Goal: Navigation & Orientation: Understand site structure

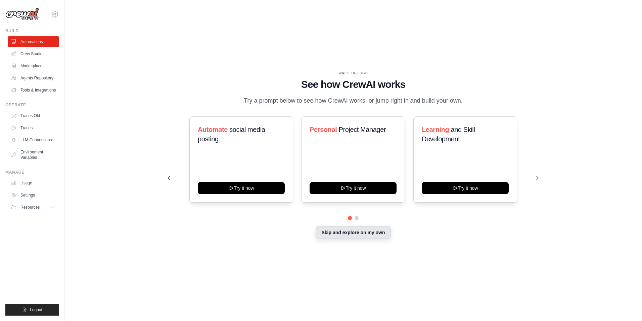
click at [366, 235] on button "Skip and explore on my own" at bounding box center [353, 232] width 75 height 13
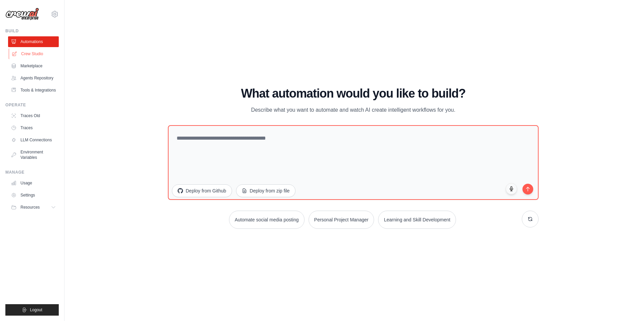
click at [33, 50] on link "Crew Studio" at bounding box center [34, 53] width 51 height 11
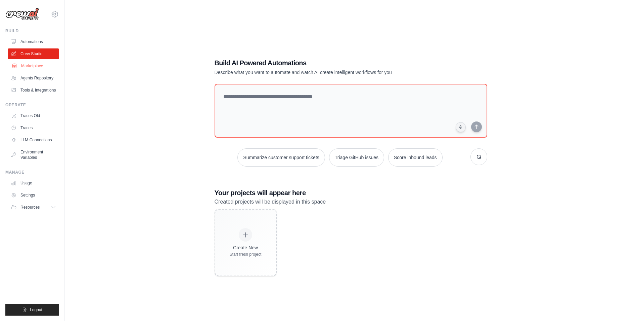
click at [42, 69] on link "Marketplace" at bounding box center [34, 65] width 51 height 11
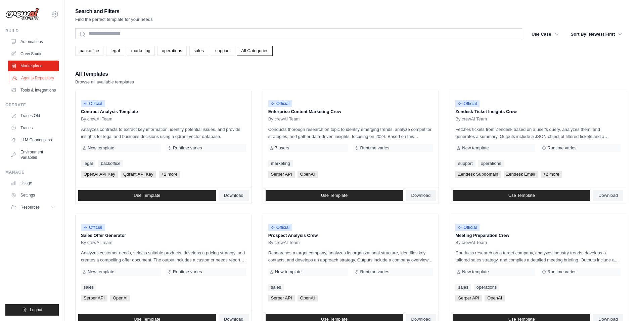
click at [28, 76] on link "Agents Repository" at bounding box center [34, 78] width 51 height 11
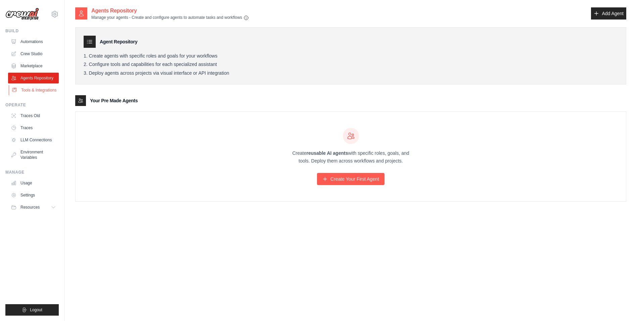
click at [42, 93] on link "Tools & Integrations" at bounding box center [34, 90] width 51 height 11
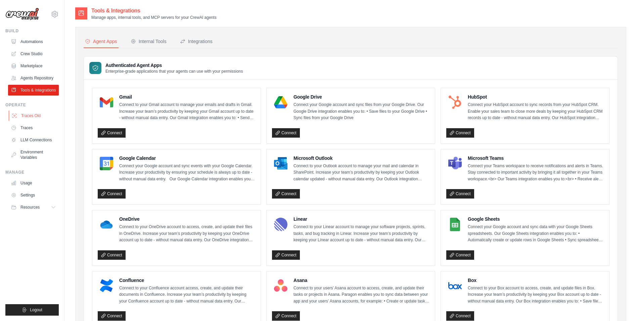
click at [35, 117] on link "Traces Old" at bounding box center [34, 115] width 51 height 11
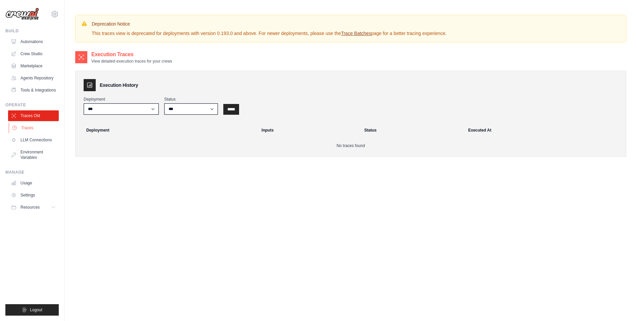
click at [29, 123] on link "Traces" at bounding box center [34, 127] width 51 height 11
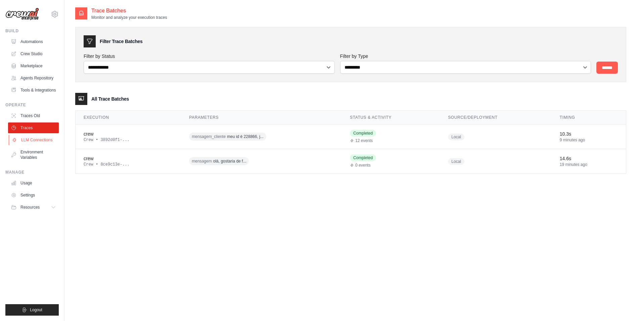
click at [34, 140] on link "LLM Connections" at bounding box center [34, 139] width 51 height 11
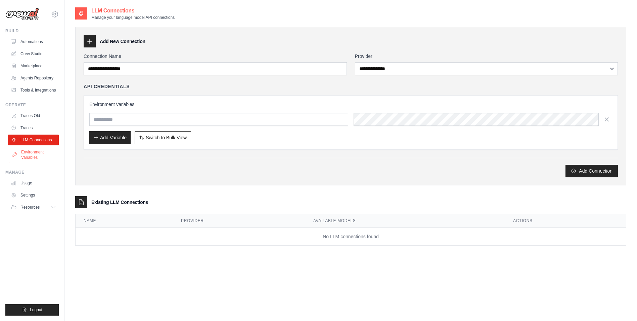
click at [41, 156] on link "Environment Variables" at bounding box center [34, 155] width 51 height 16
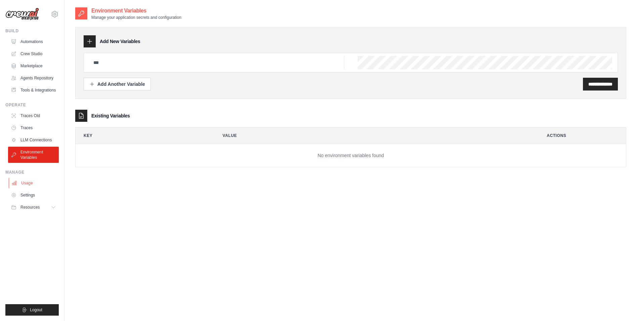
click at [43, 183] on link "Usage" at bounding box center [34, 182] width 51 height 11
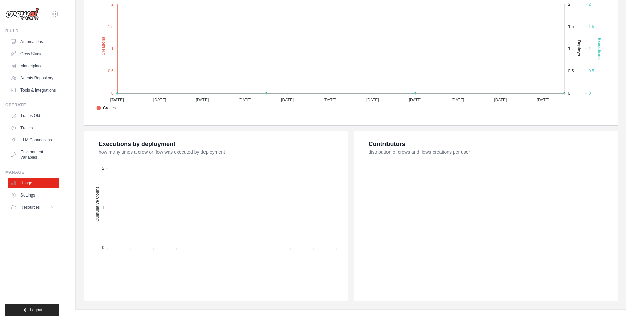
scroll to position [167, 0]
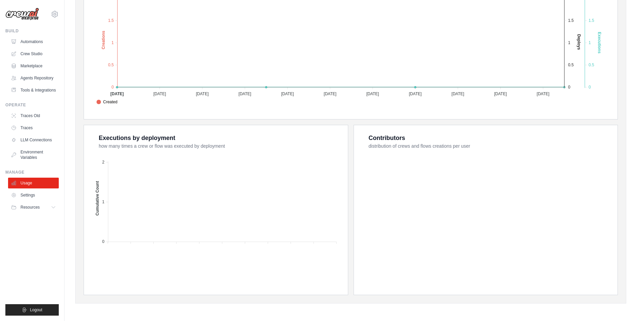
drag, startPoint x: 75, startPoint y: 225, endPoint x: 80, endPoint y: 254, distance: 29.0
click at [34, 195] on link "Settings" at bounding box center [34, 195] width 51 height 11
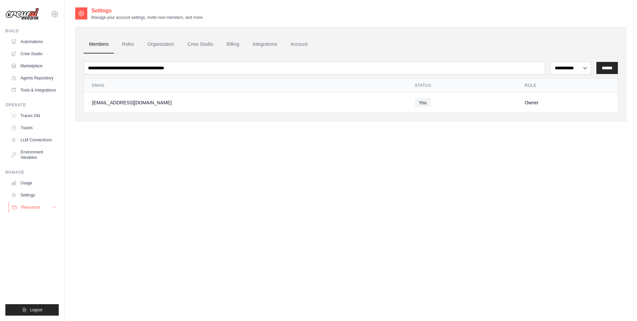
click at [40, 206] on span "Resources" at bounding box center [30, 206] width 19 height 5
click at [36, 89] on link "Tools & Integrations" at bounding box center [34, 90] width 51 height 11
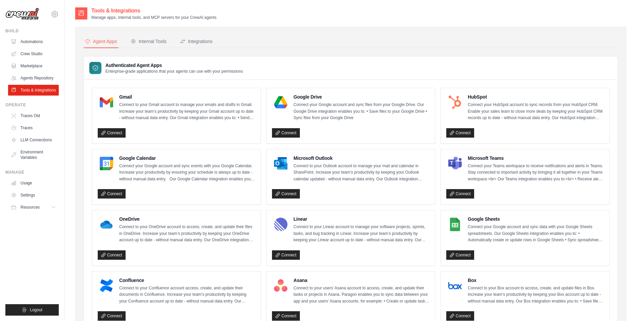
drag, startPoint x: 78, startPoint y: 234, endPoint x: 72, endPoint y: 222, distance: 13.4
click at [142, 42] on div "Internal Tools" at bounding box center [149, 41] width 36 height 7
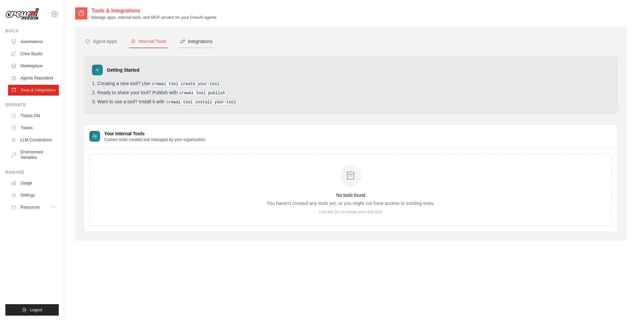
click at [209, 42] on div "Integrations" at bounding box center [196, 41] width 33 height 7
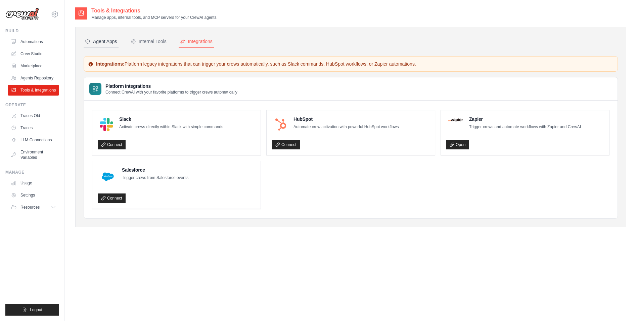
click at [109, 43] on div "Agent Apps" at bounding box center [101, 41] width 32 height 7
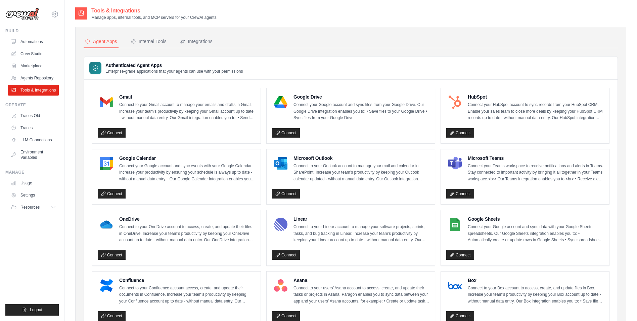
click at [71, 274] on div "Tools & Integrations Manage apps, internal tools, and MCP servers for your Crew…" at bounding box center [351, 302] width 573 height 591
click at [55, 14] on icon at bounding box center [55, 14] width 8 height 8
click at [165, 18] on p "Manage apps, internal tools, and MCP servers for your CrewAI agents" at bounding box center [153, 17] width 125 height 5
